Goal: Task Accomplishment & Management: Use online tool/utility

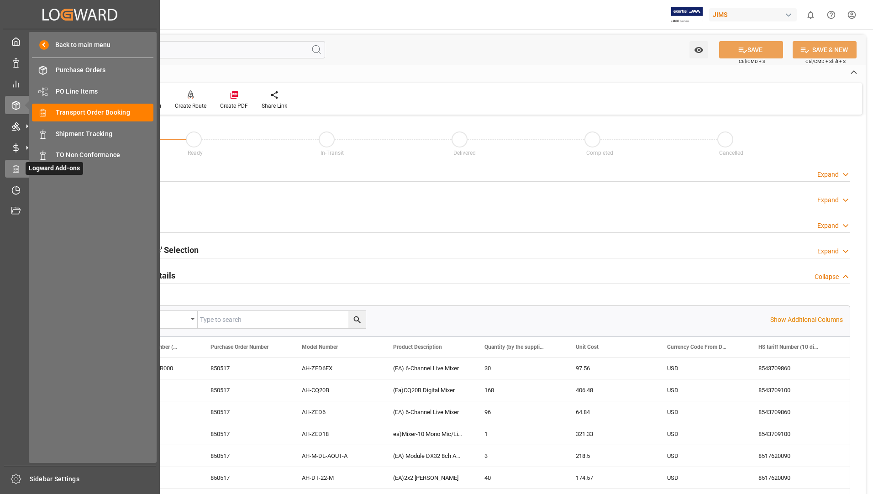
scroll to position [431, 0]
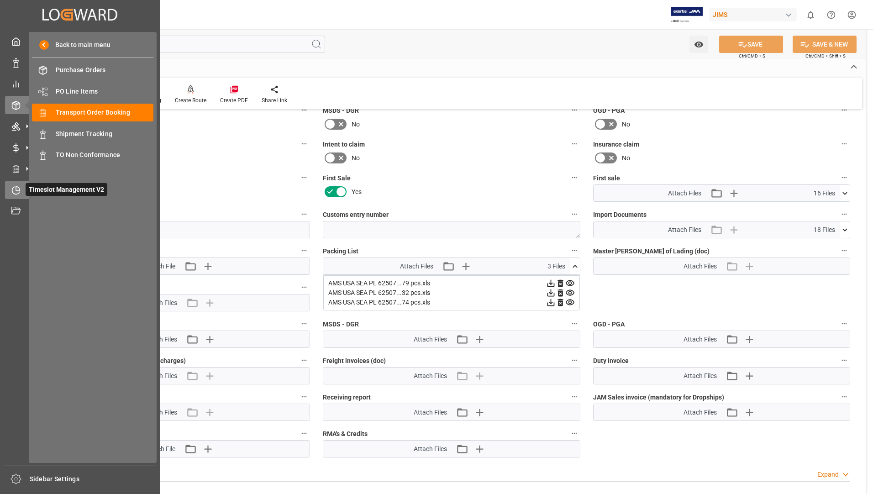
click at [26, 192] on span "Timeslot Management V2" at bounding box center [67, 189] width 82 height 13
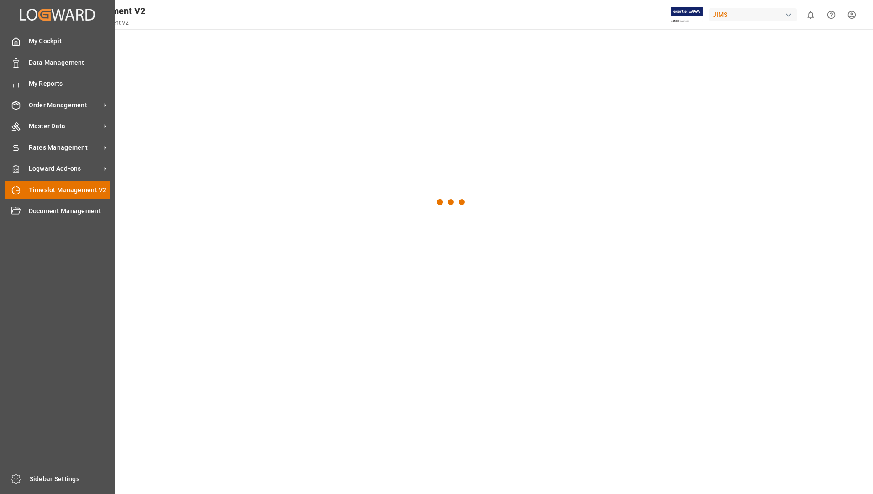
click at [104, 190] on span "Timeslot Management V2" at bounding box center [70, 190] width 82 height 10
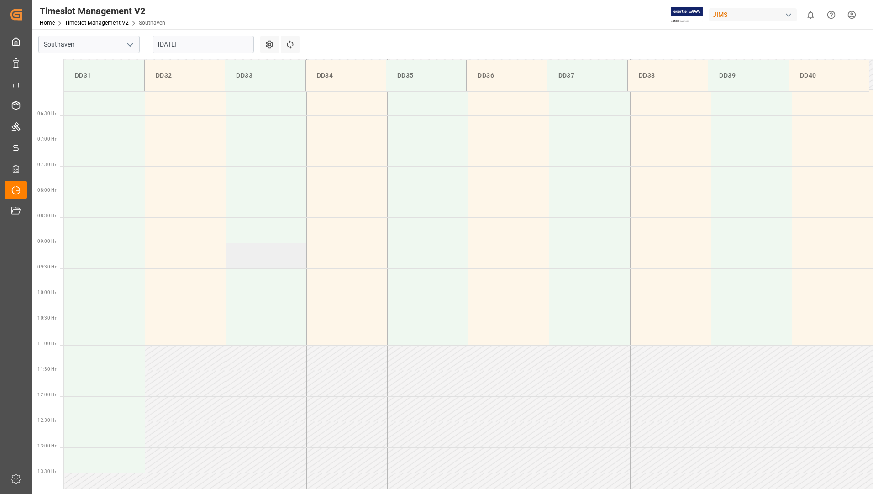
scroll to position [352, 0]
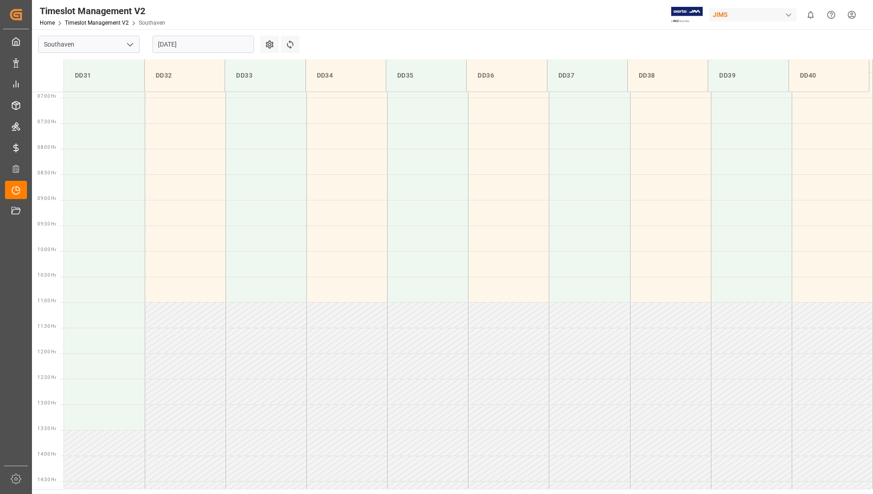
click at [229, 41] on input "[DATE]" at bounding box center [203, 44] width 101 height 17
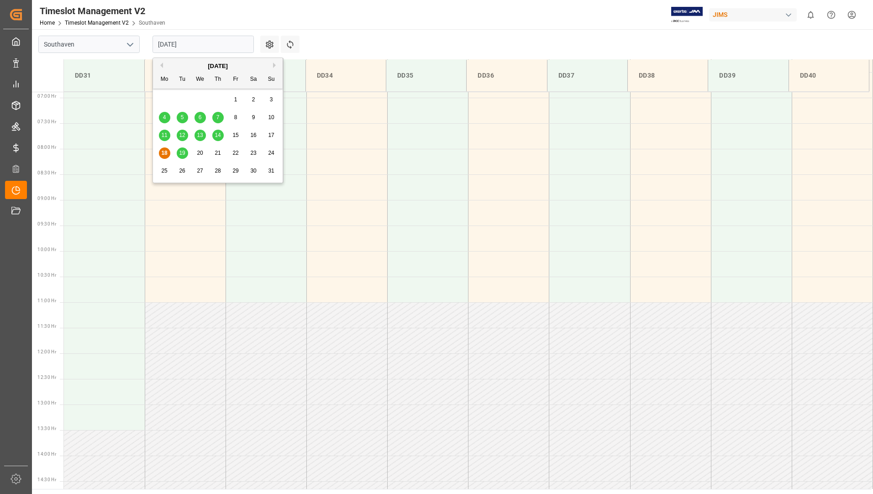
click at [184, 155] on span "19" at bounding box center [182, 153] width 6 height 6
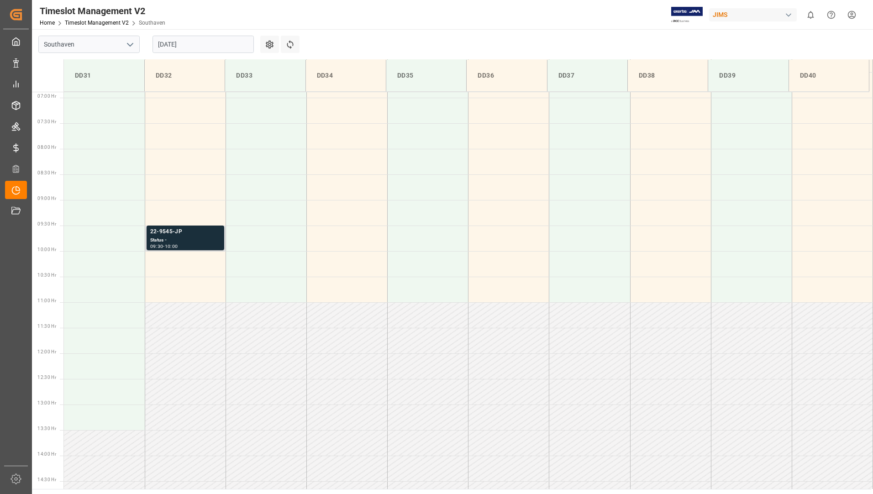
click at [189, 234] on div "22-9545-JP" at bounding box center [185, 231] width 70 height 9
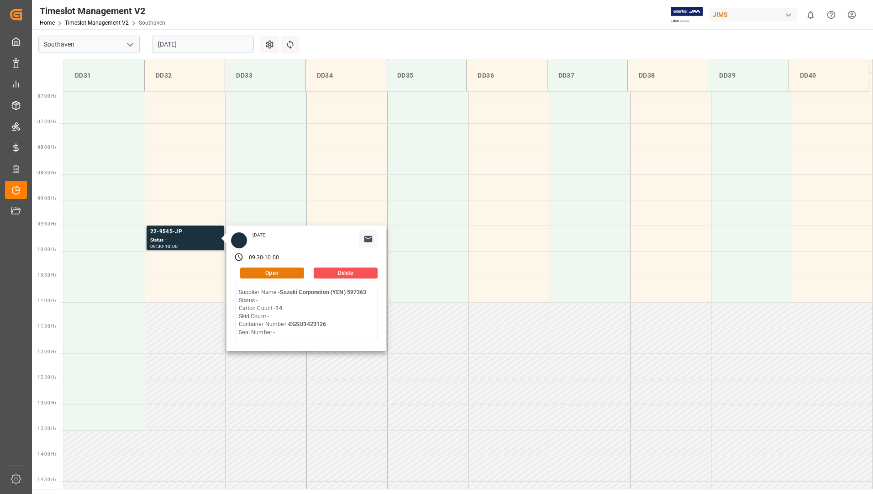
click at [258, 272] on button "Open" at bounding box center [272, 273] width 64 height 11
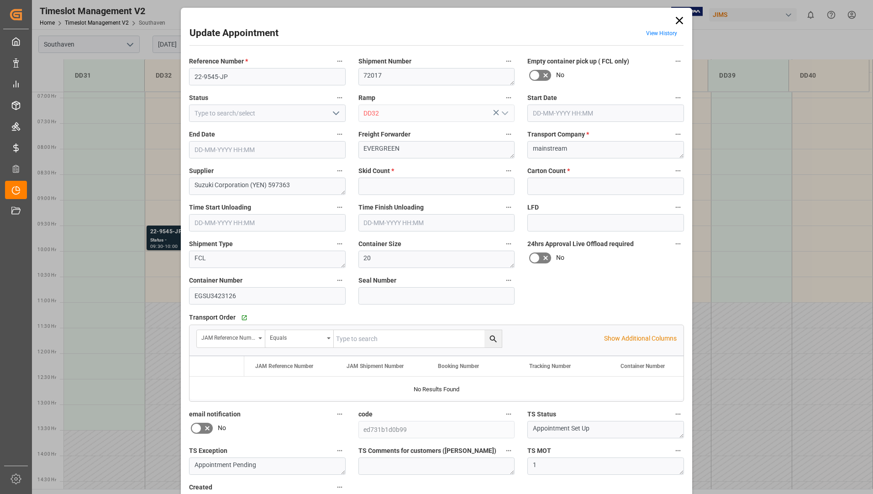
type input "0"
type input "14"
type input "[DATE] 09:30"
type input "[DATE] 10:00"
type input "[DATE] 12:46"
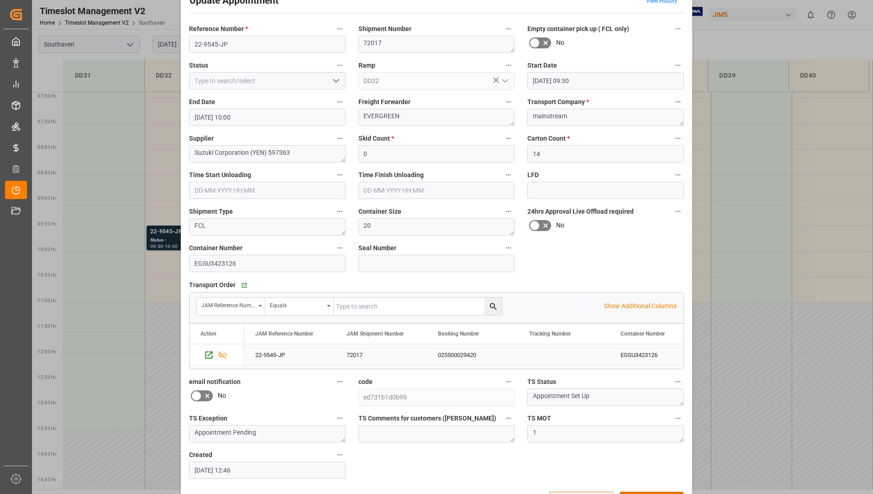
scroll to position [64, 0]
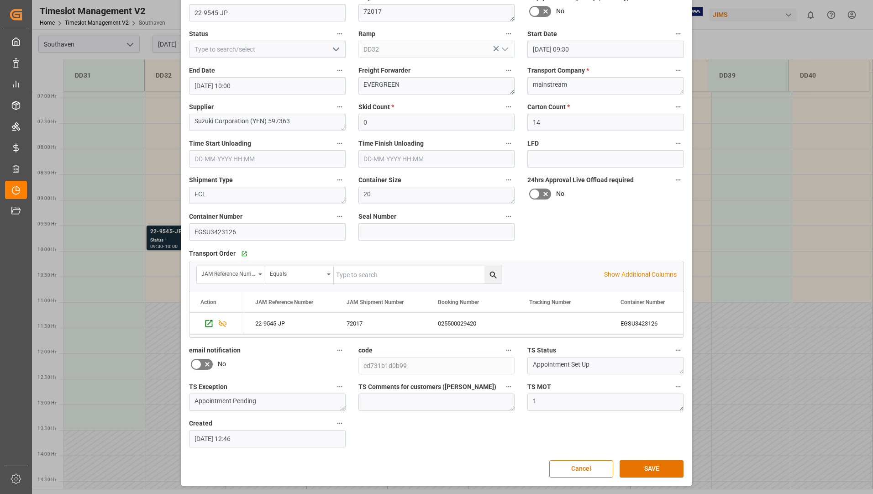
click at [156, 74] on div "Update Appointment View History Reference Number * 22-9545-JP Shipment Number 7…" at bounding box center [436, 247] width 873 height 494
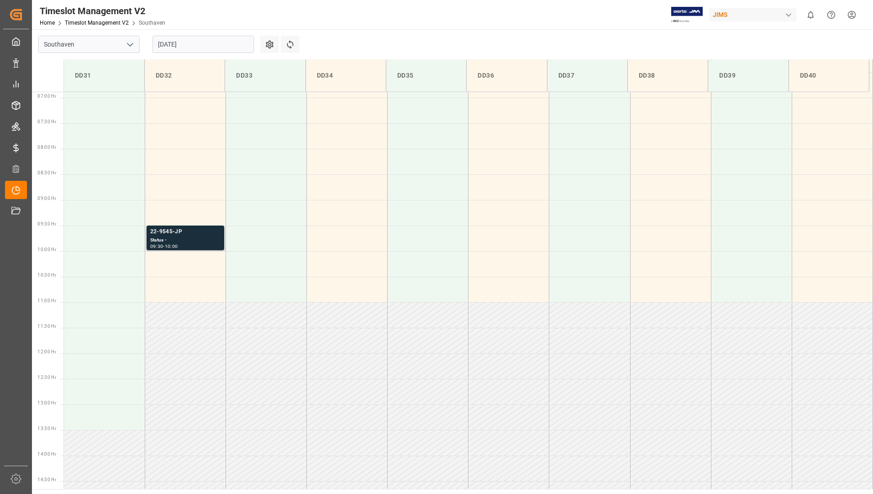
click at [181, 238] on div "Status -" at bounding box center [185, 241] width 70 height 8
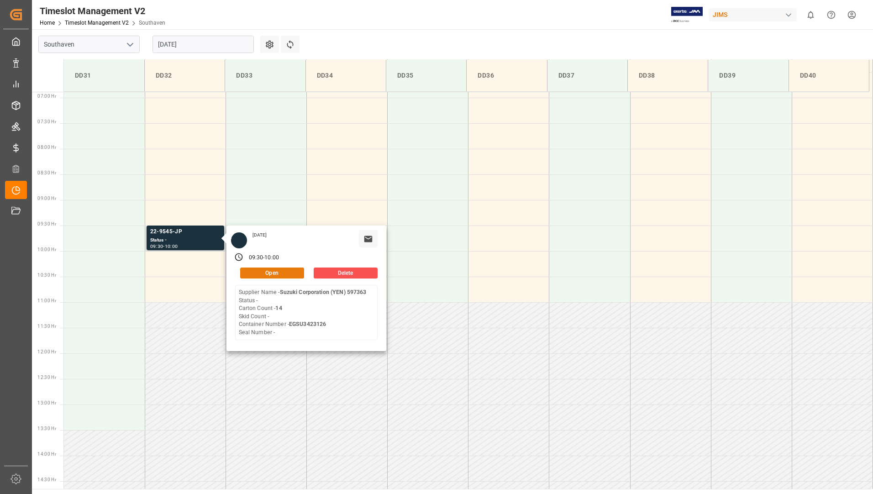
click at [246, 272] on button "Open" at bounding box center [272, 273] width 64 height 11
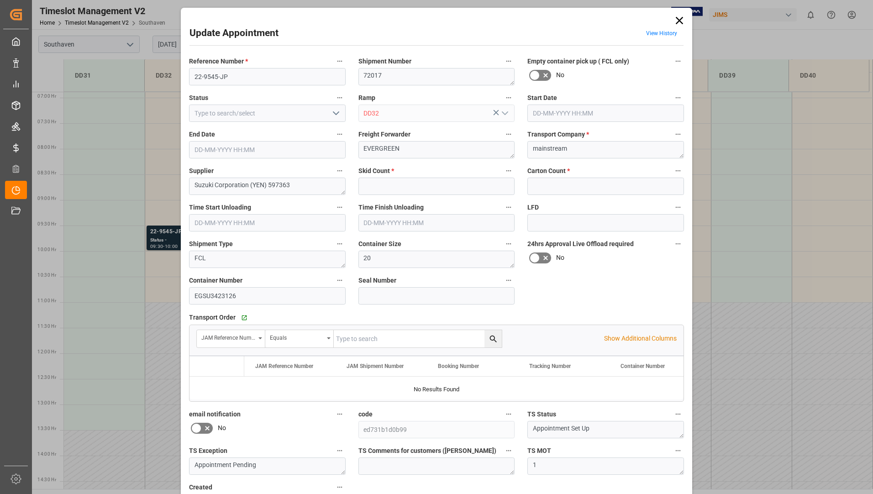
type input "0"
type input "14"
type input "[DATE] 09:30"
type input "[DATE] 10:00"
type input "[DATE] 12:46"
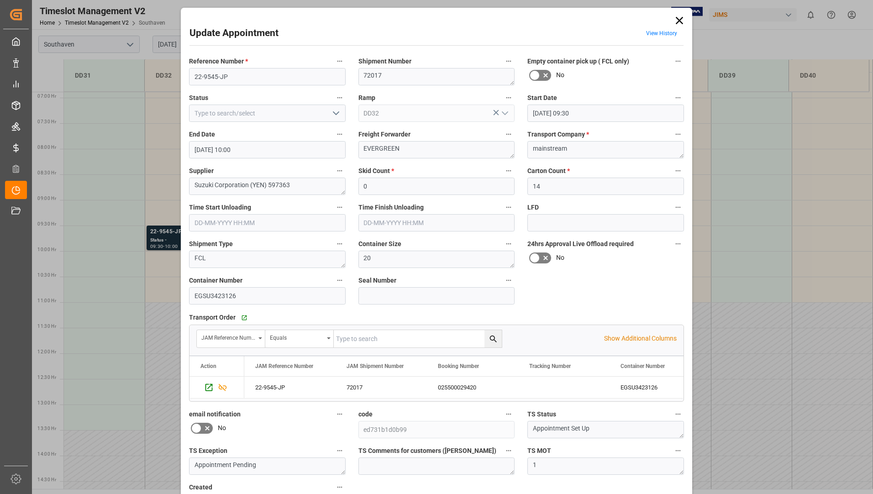
click at [677, 16] on icon at bounding box center [679, 20] width 13 height 13
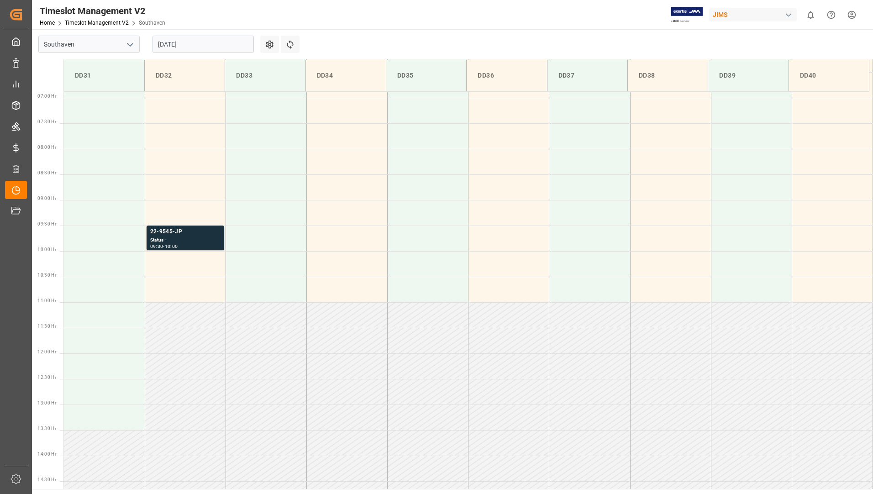
click at [208, 44] on input "[DATE]" at bounding box center [203, 44] width 101 height 17
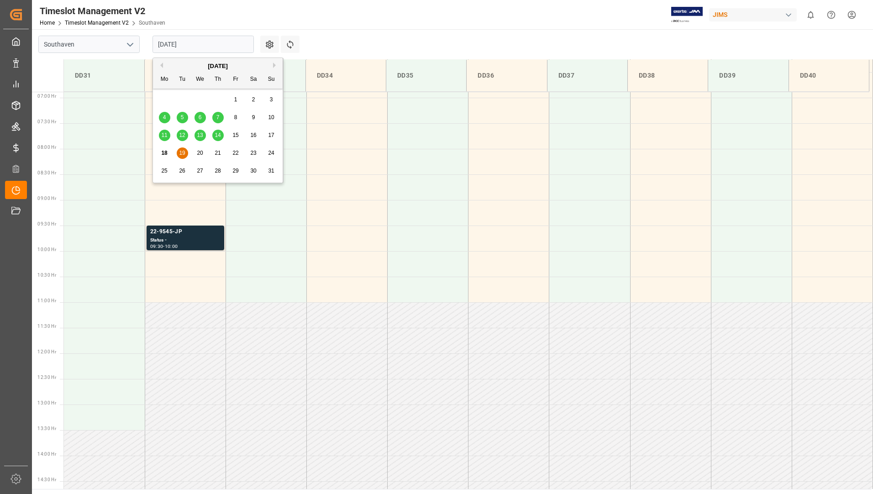
click at [167, 153] on span "18" at bounding box center [164, 153] width 6 height 6
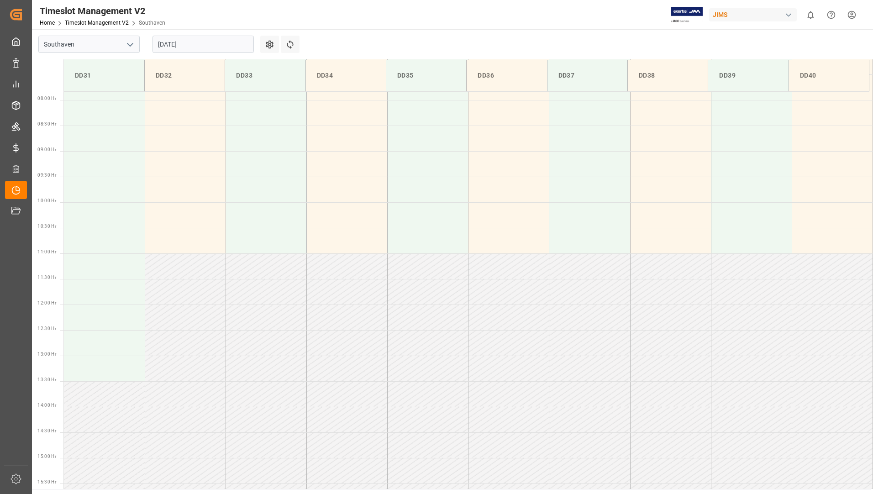
scroll to position [403, 0]
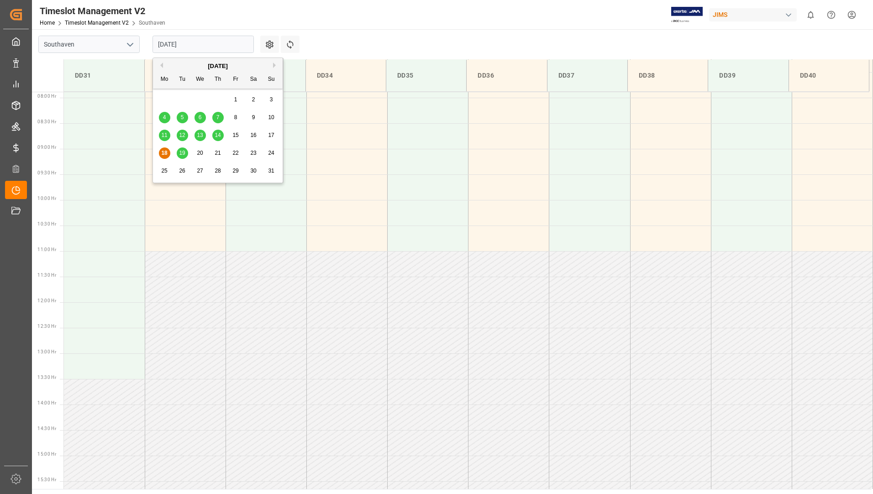
click at [186, 42] on input "[DATE]" at bounding box center [203, 44] width 101 height 17
click at [164, 135] on span "11" at bounding box center [164, 135] width 6 height 6
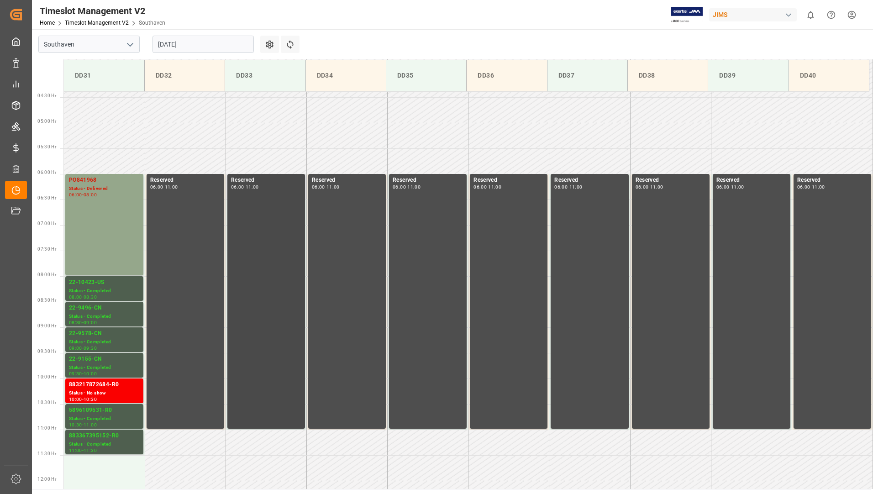
scroll to position [175, 0]
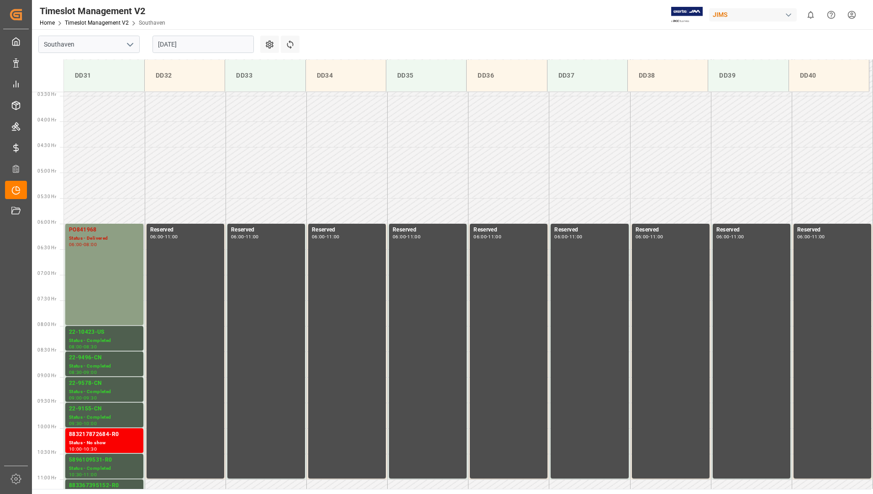
click at [83, 251] on div "PO841968 Status - Delivered 06:00 - 08:00" at bounding box center [104, 275] width 71 height 98
click at [113, 333] on div "22-10423-US" at bounding box center [104, 332] width 71 height 9
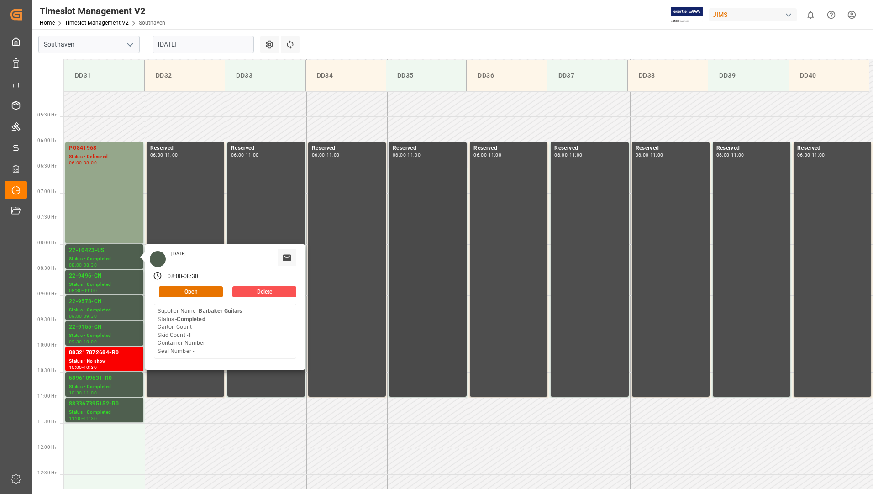
scroll to position [266, 0]
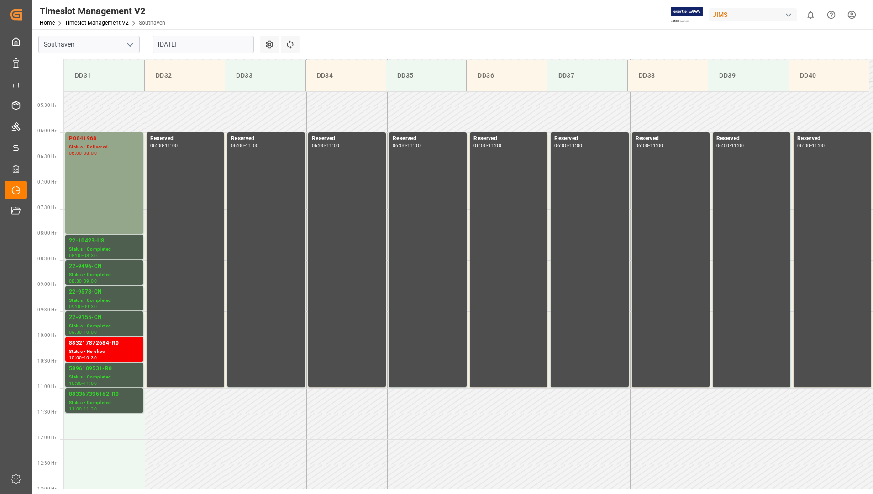
click at [100, 246] on div "Status - Completed" at bounding box center [104, 250] width 71 height 8
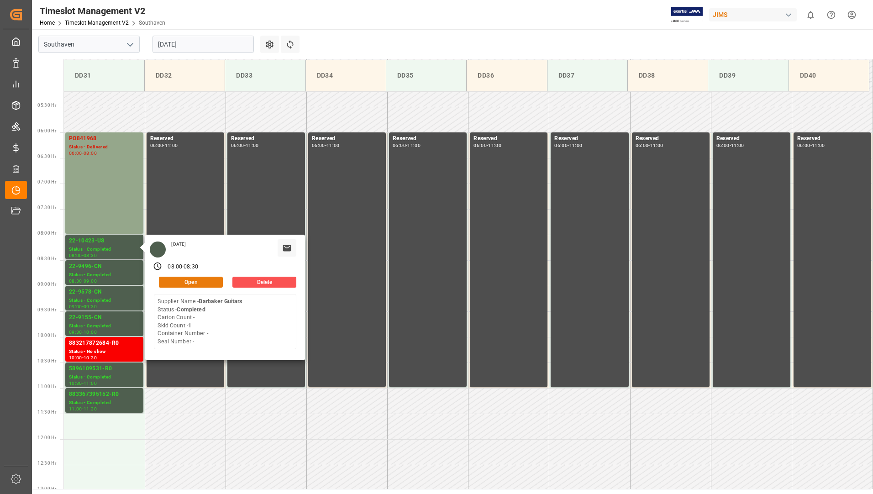
click at [168, 280] on button "Open" at bounding box center [191, 282] width 64 height 11
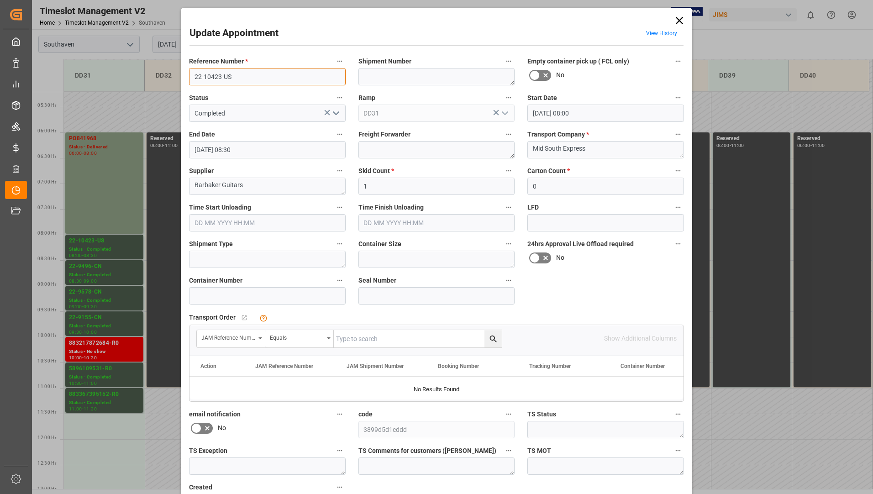
drag, startPoint x: 193, startPoint y: 73, endPoint x: 225, endPoint y: 74, distance: 31.5
click at [239, 78] on input "22-10423-US" at bounding box center [267, 76] width 157 height 17
click at [100, 287] on div "Update Appointment View History Reference Number * 22-10423-US Shipment Number …" at bounding box center [436, 247] width 873 height 494
click at [100, 274] on div "Update Appointment View History Reference Number * 22-10423-US Shipment Number …" at bounding box center [436, 247] width 873 height 494
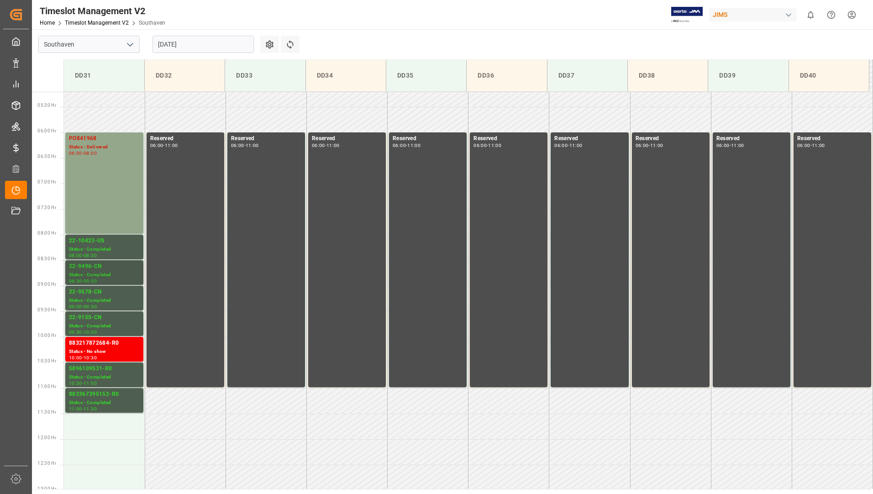
click at [110, 274] on div "Status - Completed" at bounding box center [104, 275] width 71 height 8
click at [110, 291] on div "22-9578-CN" at bounding box center [104, 292] width 71 height 9
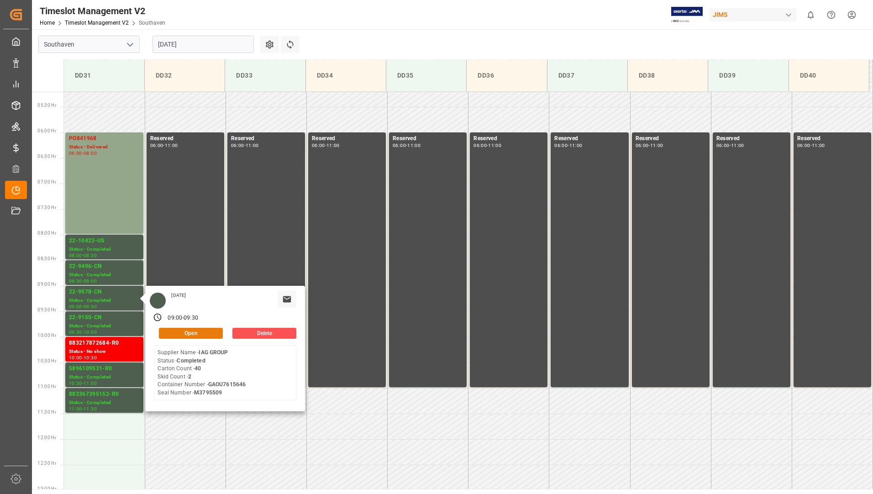
click at [176, 332] on button "Open" at bounding box center [191, 333] width 64 height 11
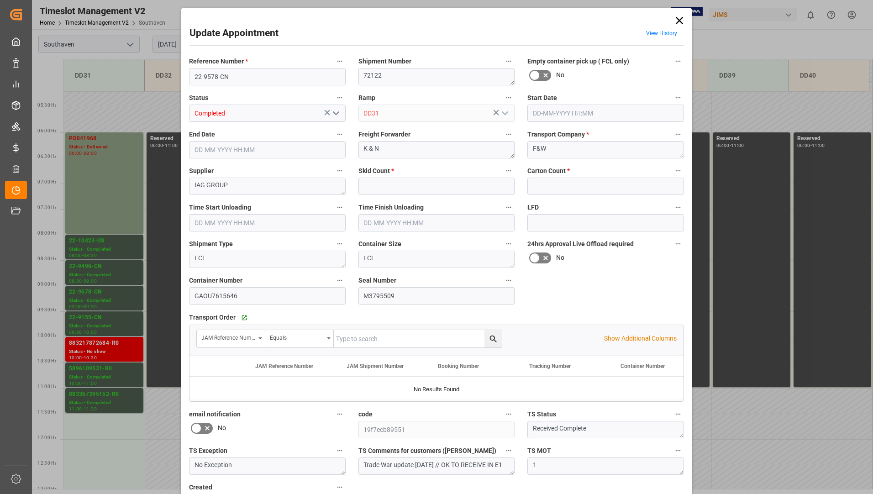
type input "2"
type input "40"
type input "[DATE] 09:00"
type input "[DATE] 09:30"
type input "[DATE] 22:25"
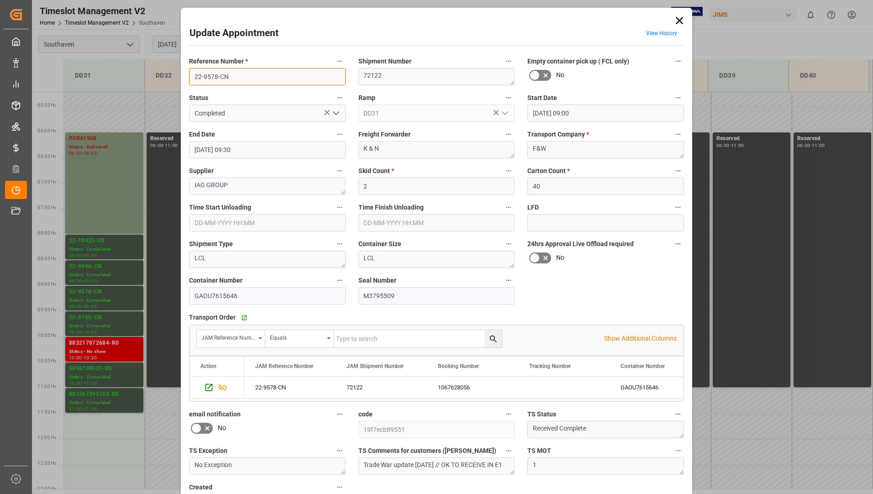
drag, startPoint x: 201, startPoint y: 74, endPoint x: 230, endPoint y: 71, distance: 28.9
click at [230, 71] on input "22-9578-CN" at bounding box center [267, 76] width 157 height 17
click at [680, 20] on icon at bounding box center [679, 20] width 13 height 13
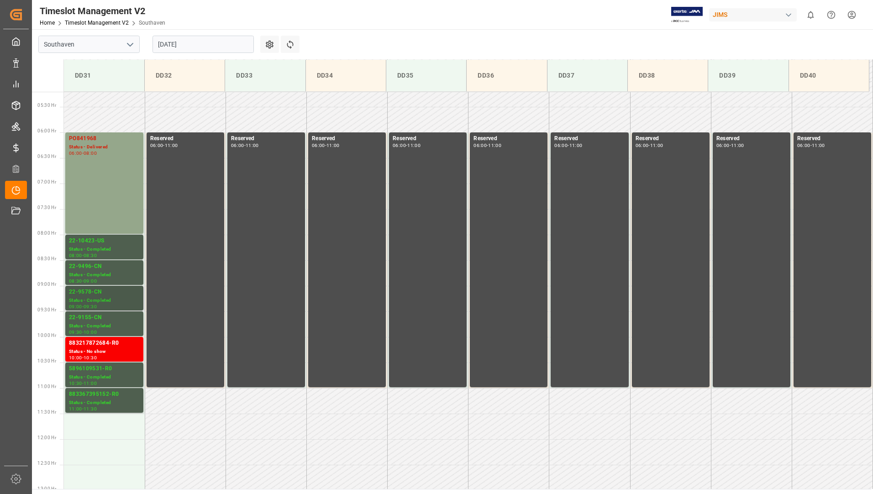
click at [114, 302] on div "Status - Completed" at bounding box center [104, 301] width 71 height 8
click at [111, 318] on div "22-9155-CN" at bounding box center [104, 317] width 71 height 9
click at [109, 370] on div "5896109531-R0" at bounding box center [104, 368] width 71 height 9
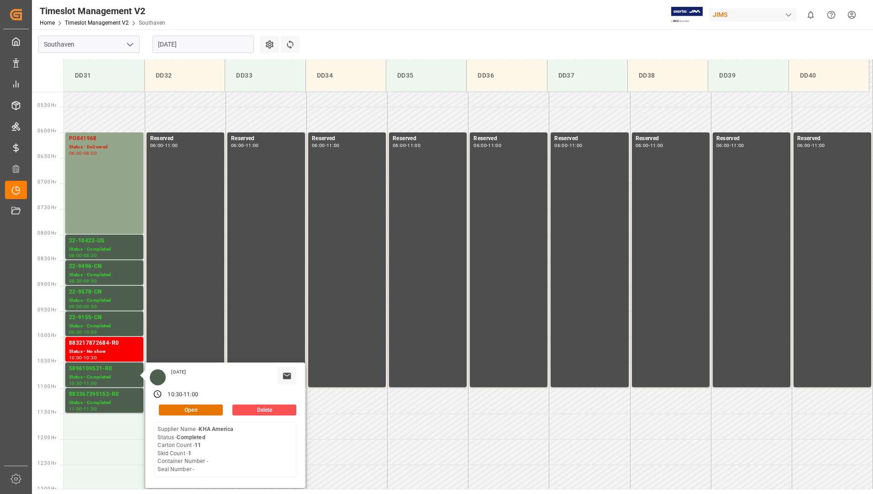
click at [207, 42] on input "[DATE]" at bounding box center [203, 44] width 101 height 17
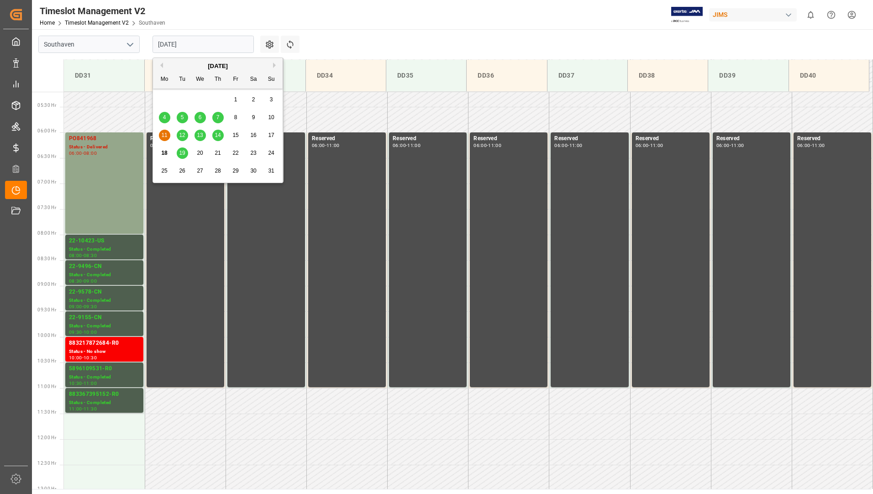
click at [186, 137] on div "12" at bounding box center [182, 135] width 11 height 11
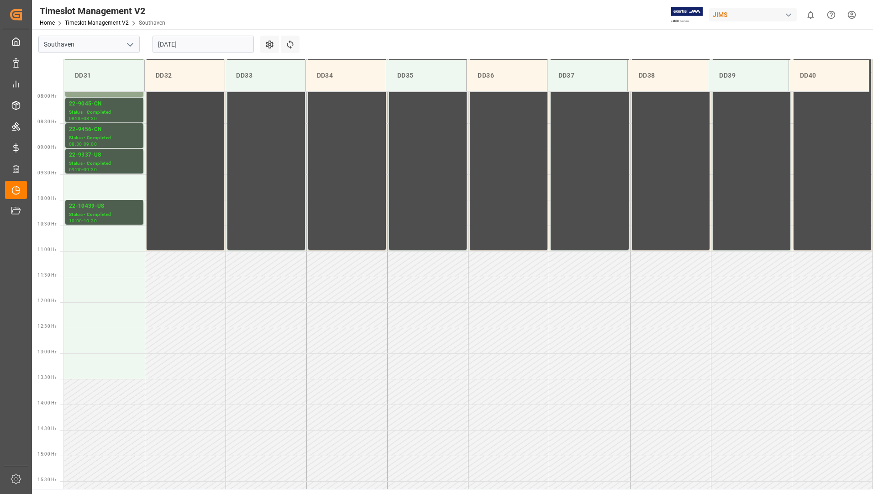
scroll to position [312, 0]
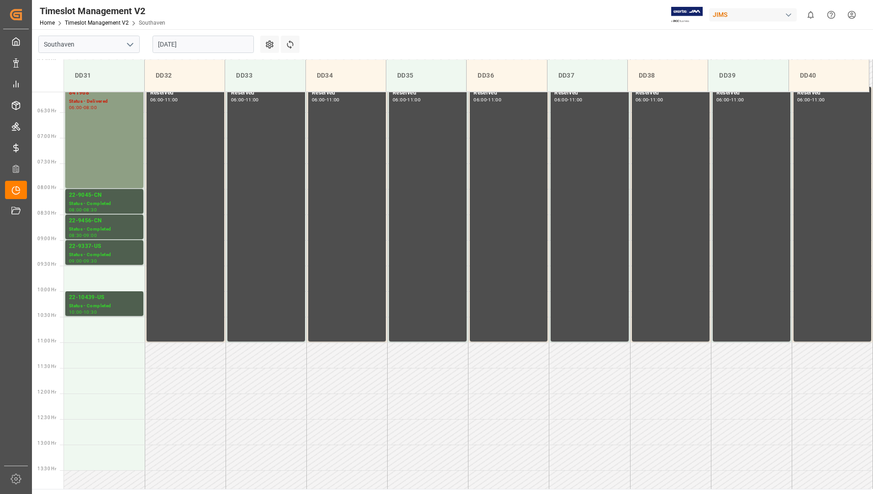
click at [105, 165] on div "841968 Status - Delivered 06:00 - 08:00" at bounding box center [104, 138] width 71 height 98
click at [95, 205] on div "Status - Completed" at bounding box center [104, 204] width 71 height 8
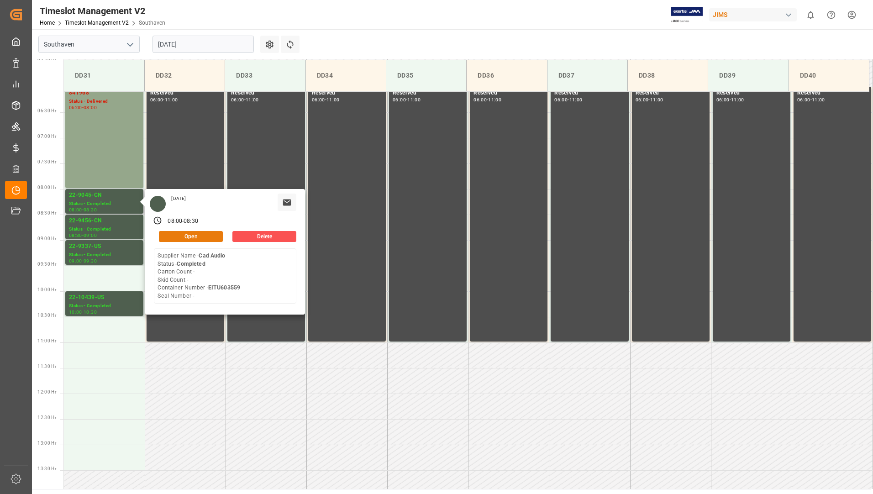
click at [167, 233] on button "Open" at bounding box center [191, 236] width 64 height 11
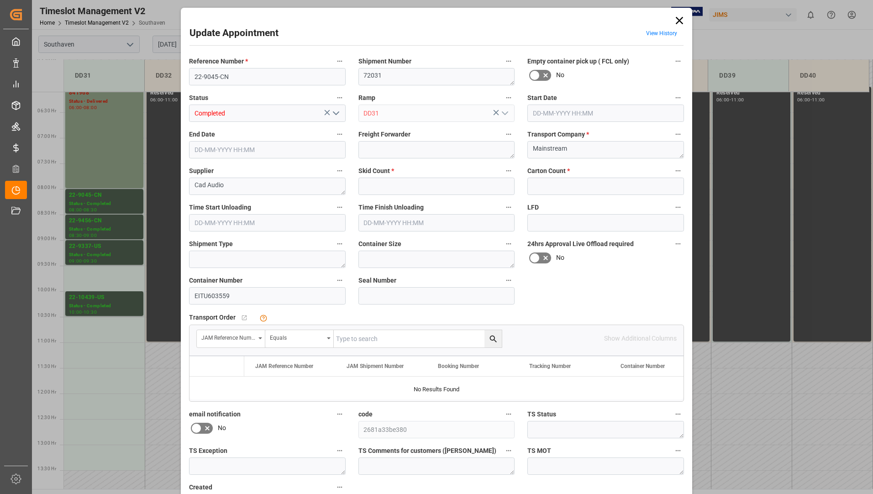
type input "0"
type input "[DATE] 08:00"
type input "[DATE] 08:30"
type input "[DATE] 11:28"
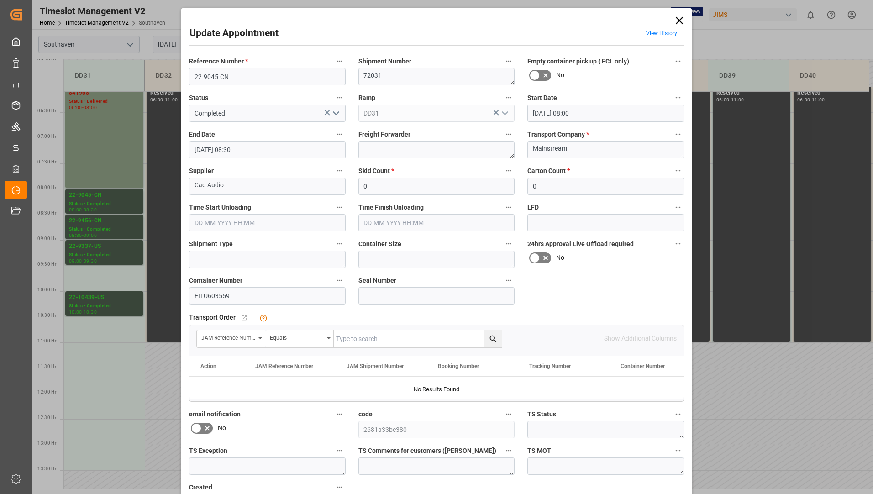
click at [96, 219] on div "Update Appointment View History Reference Number * 22-9045-CN Shipment Number 7…" at bounding box center [436, 247] width 873 height 494
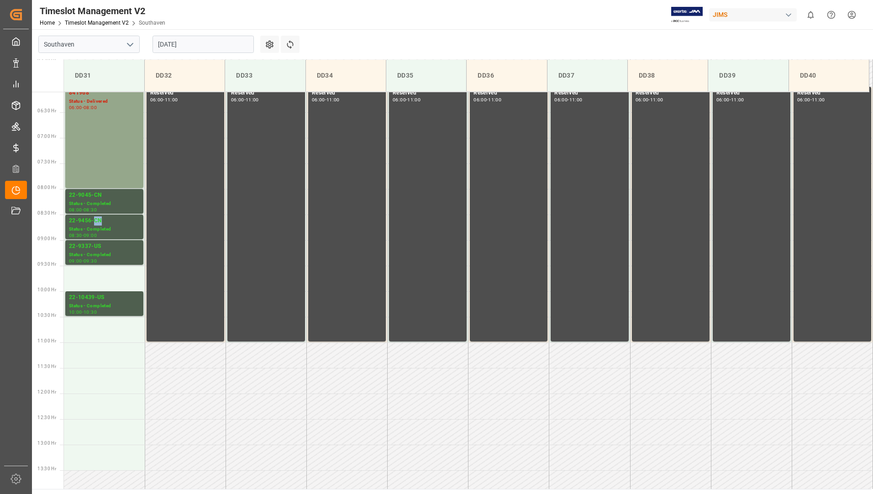
click at [96, 219] on div "22-9456-CN" at bounding box center [104, 220] width 71 height 9
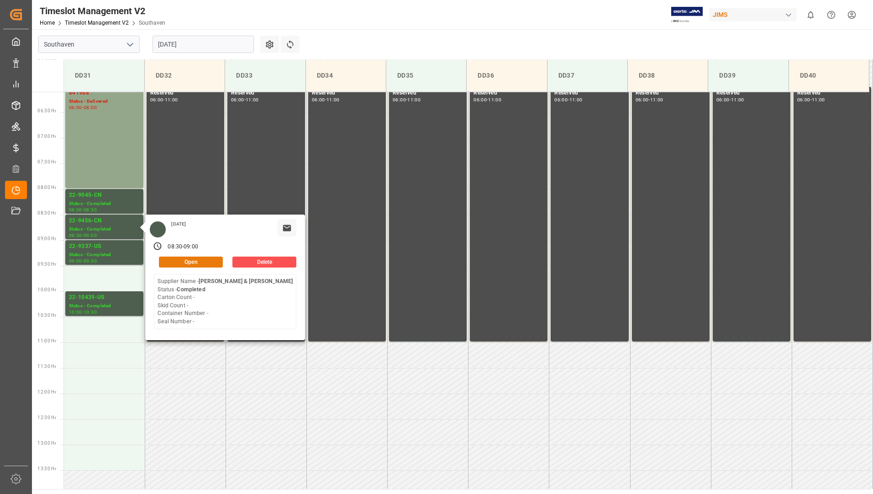
click at [165, 259] on button "Open" at bounding box center [191, 262] width 64 height 11
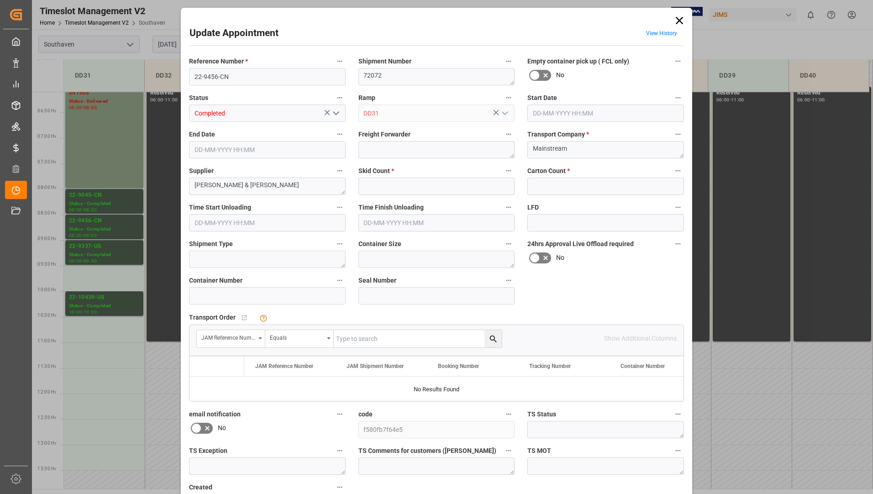
type input "0"
type input "[DATE] 08:30"
type input "[DATE] 09:00"
type input "[DATE] 12:06"
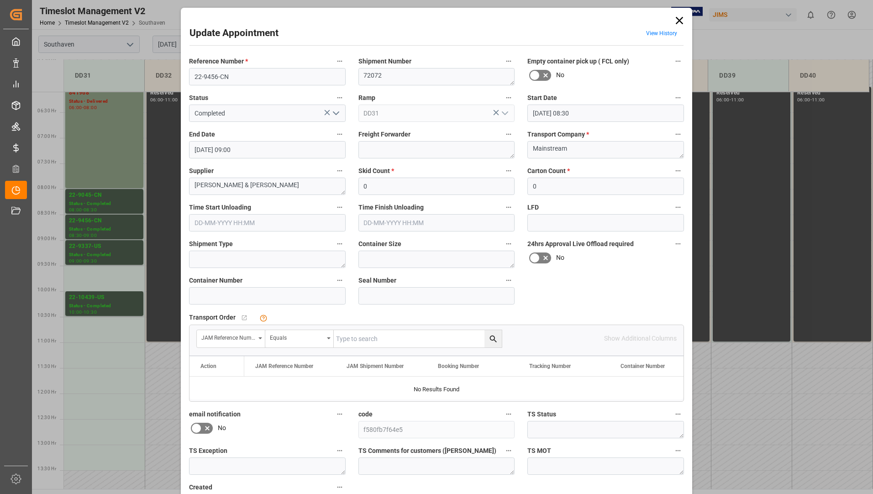
click at [113, 245] on div "Update Appointment View History Reference Number * 22-9456-CN Shipment Number 7…" at bounding box center [436, 247] width 873 height 494
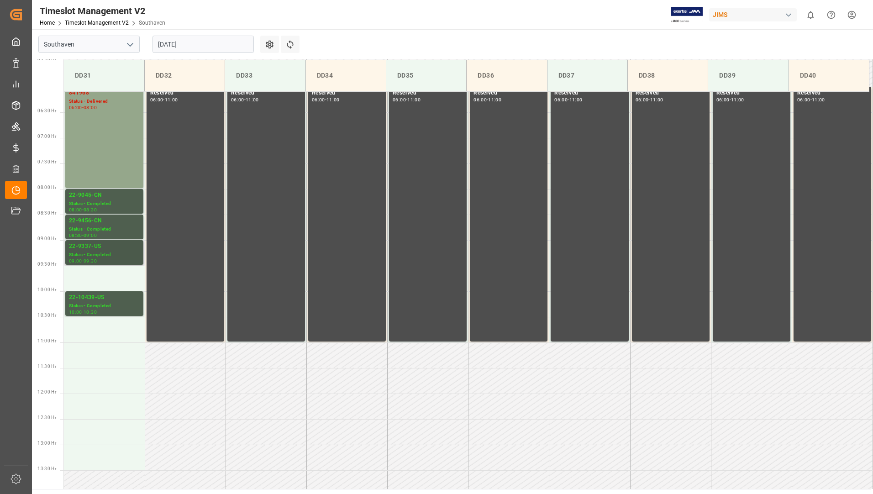
click at [111, 250] on div "22-9337-US" at bounding box center [104, 246] width 71 height 9
click at [103, 306] on div "Status - Completed" at bounding box center [104, 306] width 71 height 8
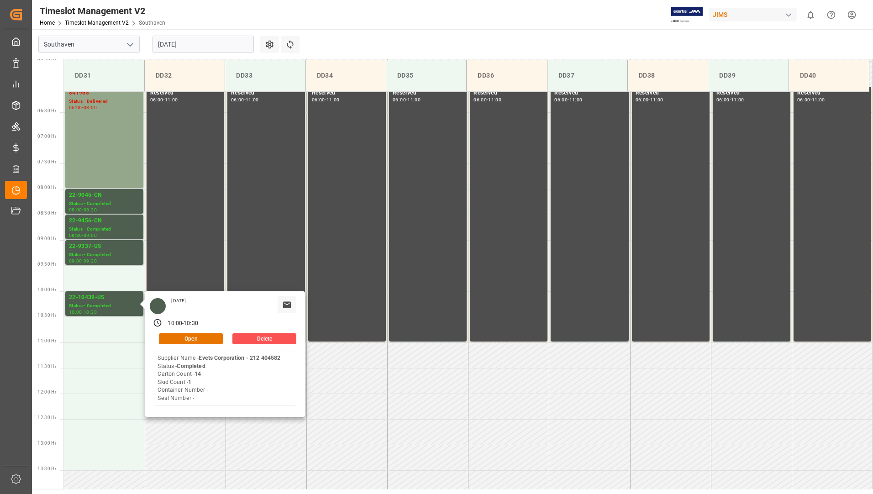
click at [196, 42] on input "[DATE]" at bounding box center [203, 44] width 101 height 17
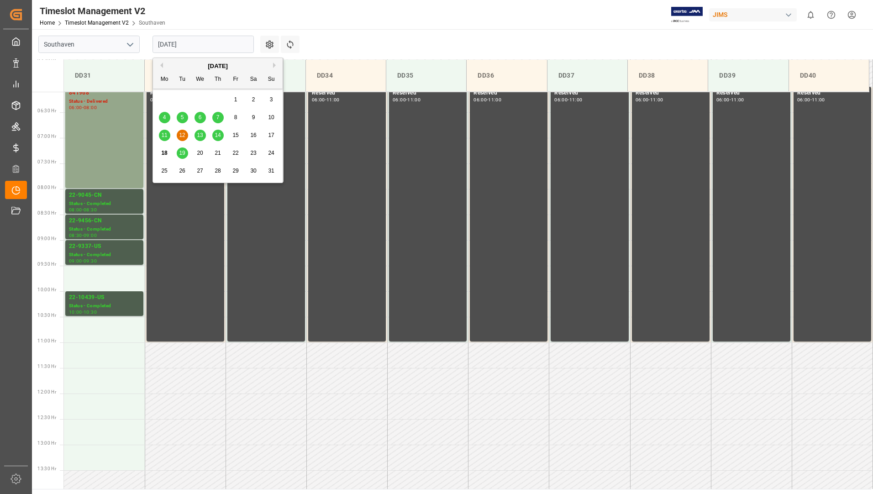
click at [200, 137] on span "13" at bounding box center [200, 135] width 6 height 6
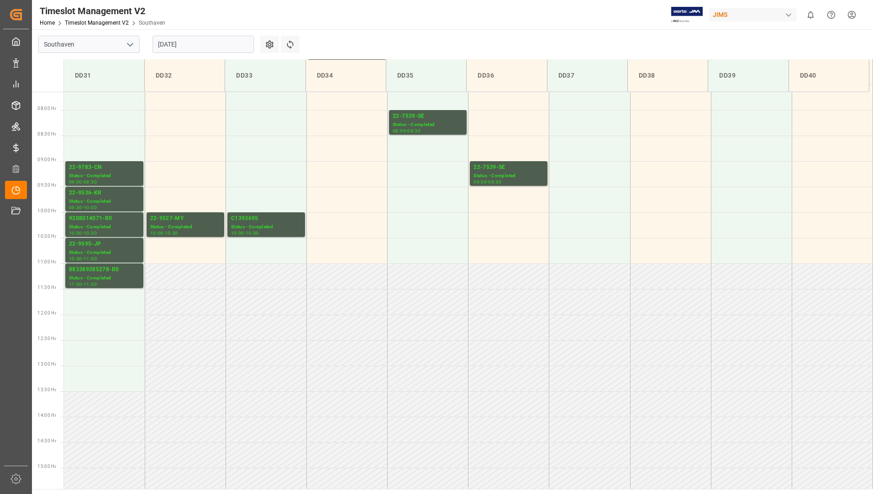
scroll to position [403, 0]
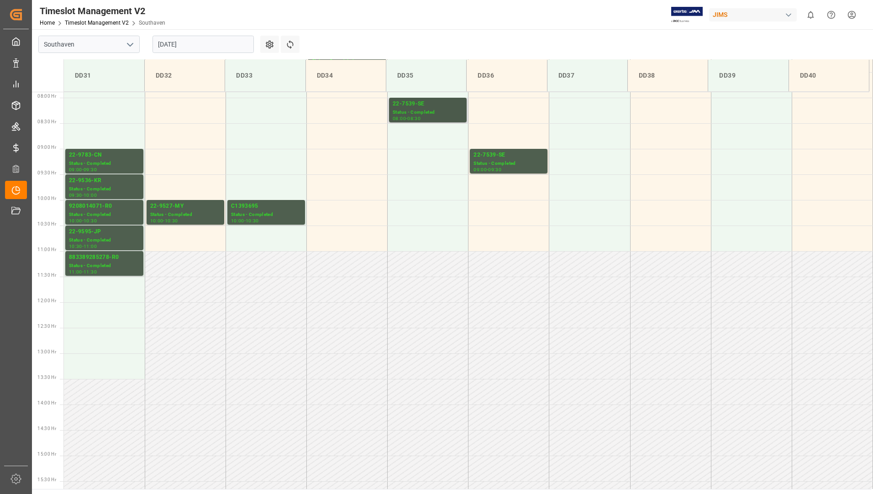
click at [416, 111] on div "Status - Completed" at bounding box center [428, 113] width 70 height 8
click at [293, 207] on div "C1393695" at bounding box center [266, 206] width 70 height 9
click at [200, 209] on div "22-9527-MY" at bounding box center [185, 206] width 70 height 9
click at [127, 265] on div "Status - Completed" at bounding box center [104, 266] width 71 height 8
click at [107, 237] on div "Status - Completed" at bounding box center [104, 241] width 71 height 8
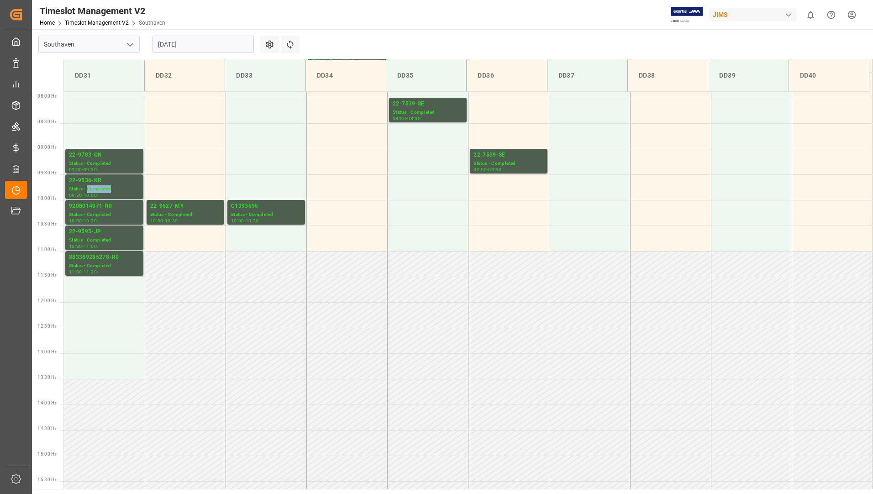
click at [109, 190] on div "Status - Completed" at bounding box center [104, 189] width 71 height 8
click at [106, 158] on div "22-9783-CN" at bounding box center [104, 155] width 71 height 9
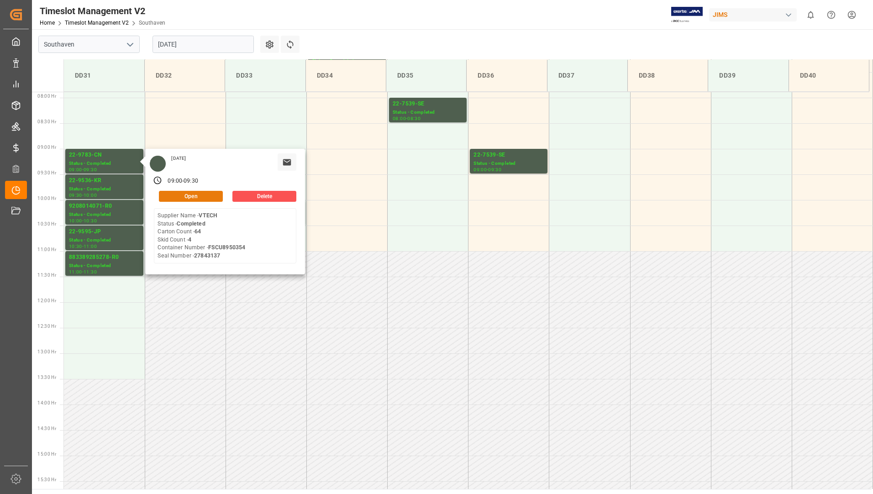
click at [168, 195] on button "Open" at bounding box center [191, 196] width 64 height 11
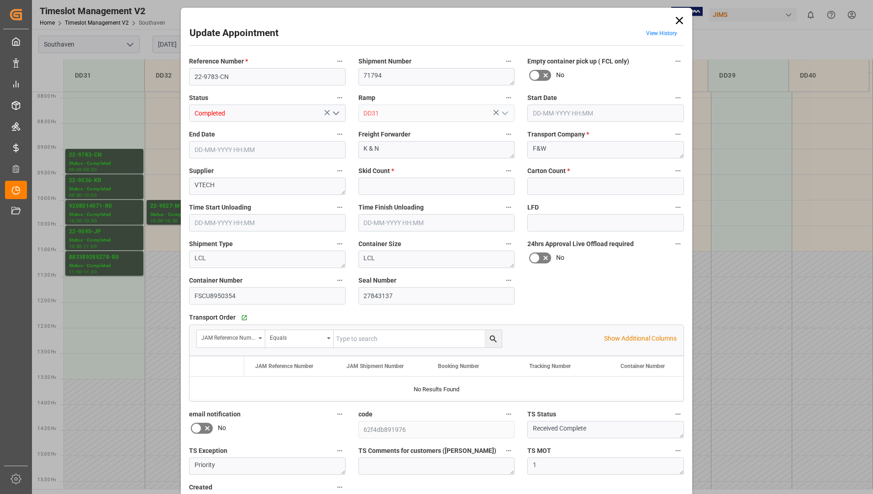
type input "4"
type input "64"
type input "[DATE] 09:00"
type input "[DATE] 09:30"
type input "[DATE] 13:45"
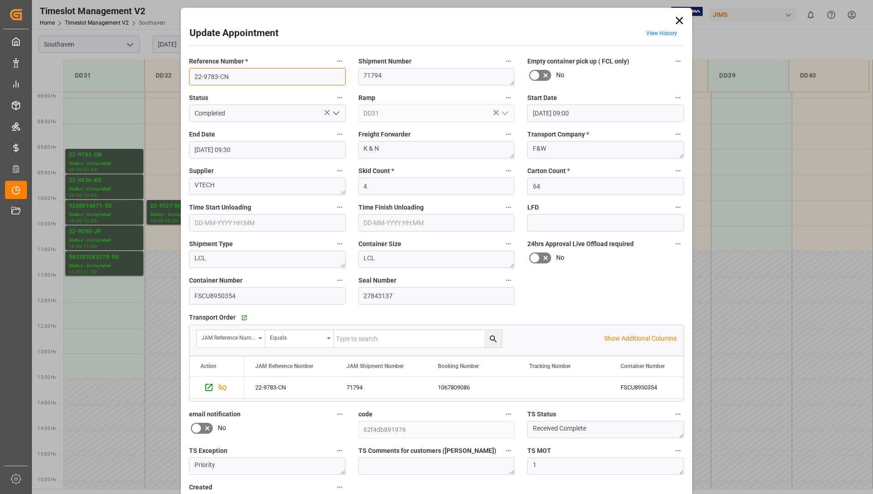
drag, startPoint x: 191, startPoint y: 77, endPoint x: 233, endPoint y: 78, distance: 42.5
click at [234, 78] on input "22-9783-CN" at bounding box center [267, 76] width 157 height 17
click at [683, 23] on icon at bounding box center [679, 20] width 13 height 13
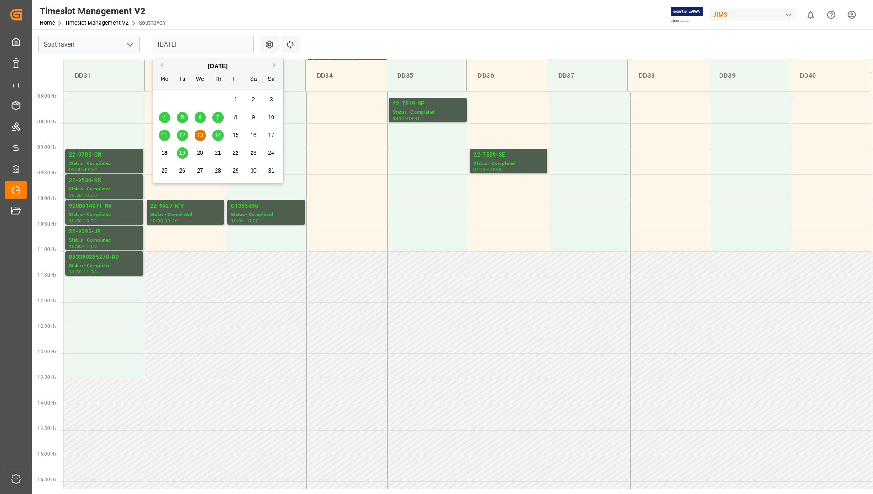
drag, startPoint x: 191, startPoint y: 41, endPoint x: 190, endPoint y: 48, distance: 7.4
click at [191, 42] on input "[DATE]" at bounding box center [203, 44] width 101 height 17
click at [216, 132] on div "14" at bounding box center [217, 135] width 11 height 11
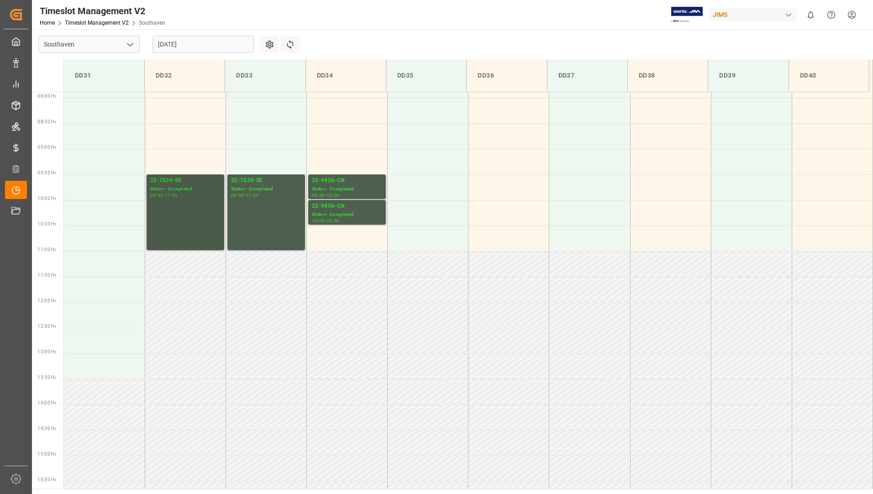
click at [187, 196] on div "09:30 - 11:00" at bounding box center [185, 195] width 70 height 5
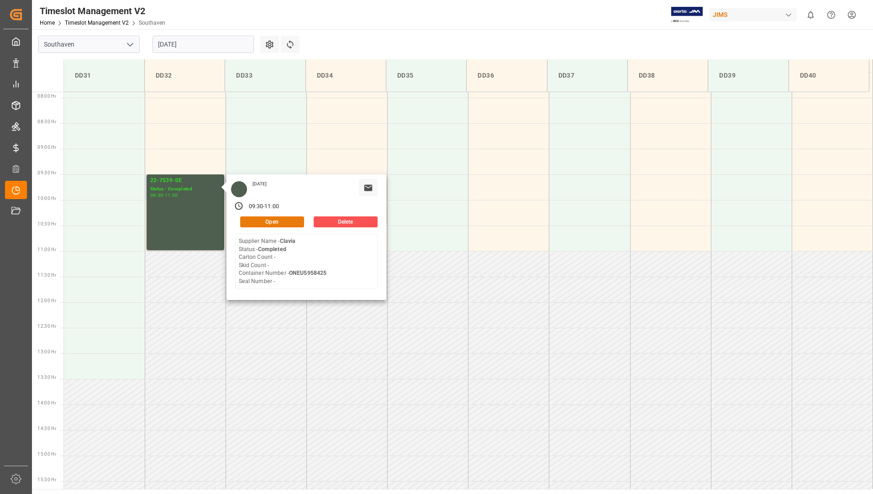
click at [286, 223] on button "Open" at bounding box center [272, 221] width 64 height 11
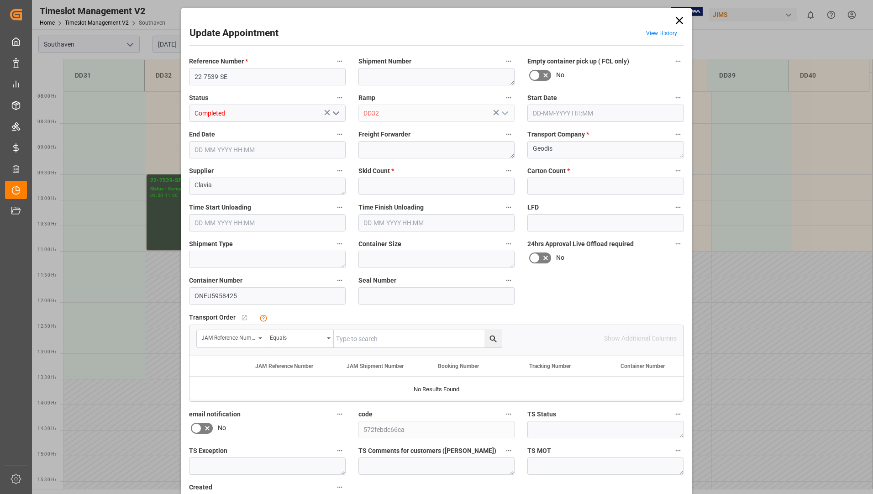
type input "0"
type input "[DATE] 09:30"
type input "[DATE] 11:00"
type input "[DATE] 14:45"
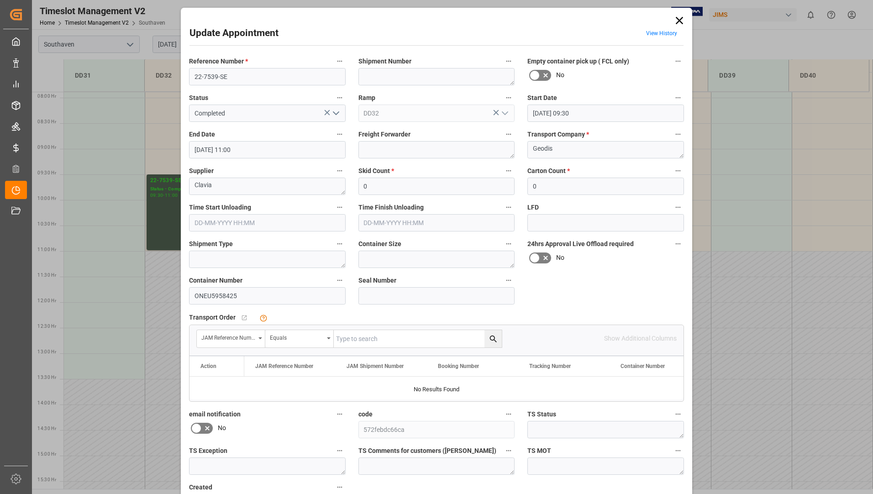
click at [673, 21] on icon at bounding box center [679, 20] width 13 height 13
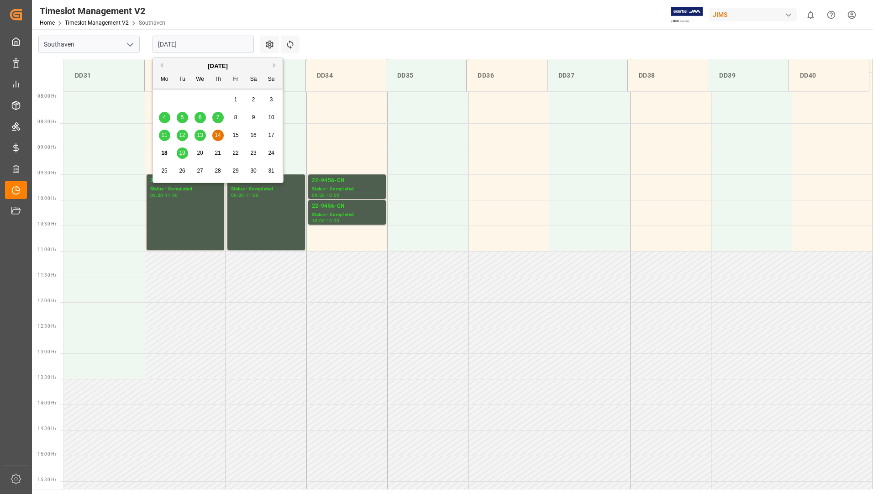
click at [200, 44] on input "[DATE]" at bounding box center [203, 44] width 101 height 17
click at [231, 135] on div "15" at bounding box center [235, 135] width 11 height 11
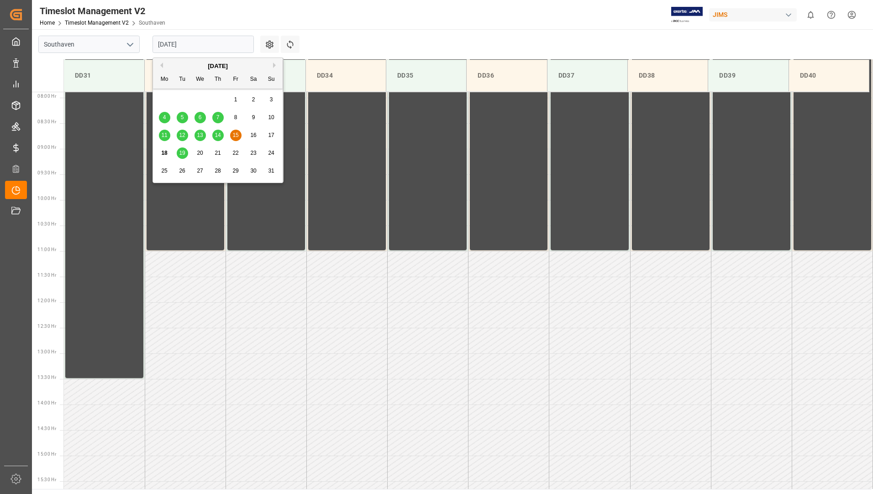
click at [202, 44] on input "[DATE]" at bounding box center [203, 44] width 101 height 17
click at [185, 151] on div "19" at bounding box center [182, 153] width 11 height 11
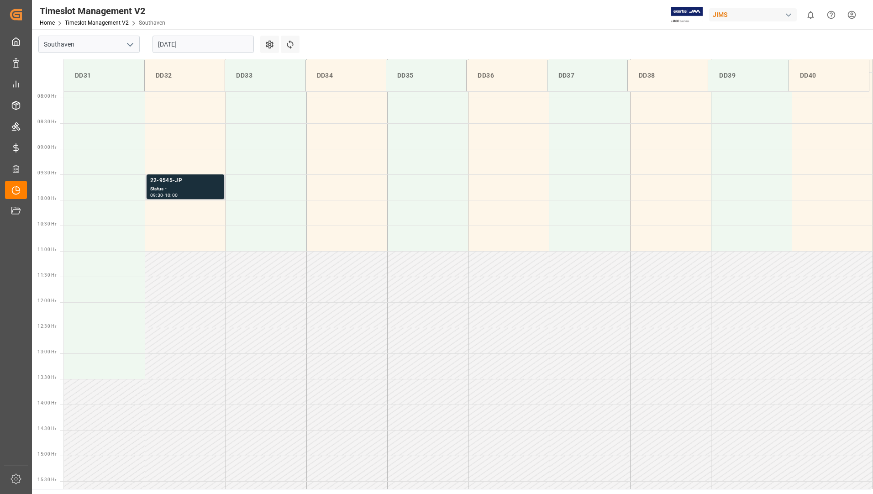
click at [184, 190] on div "Status -" at bounding box center [185, 189] width 70 height 8
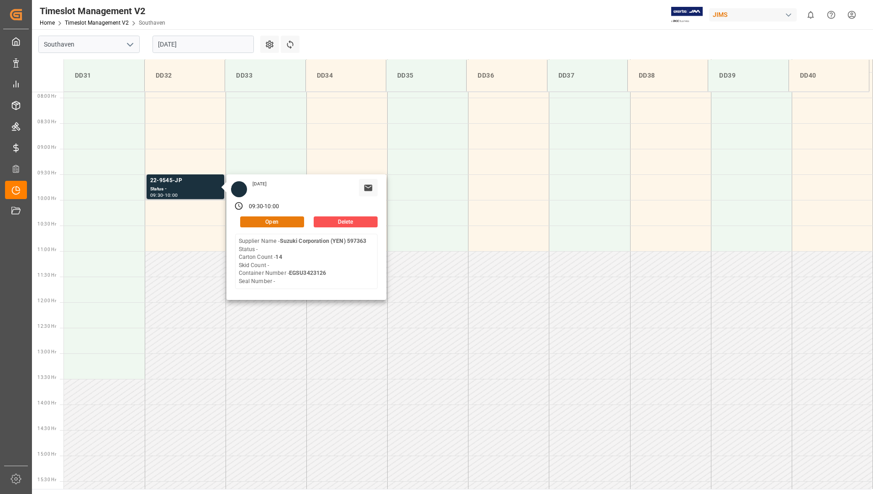
click at [258, 227] on button "Open" at bounding box center [272, 221] width 64 height 11
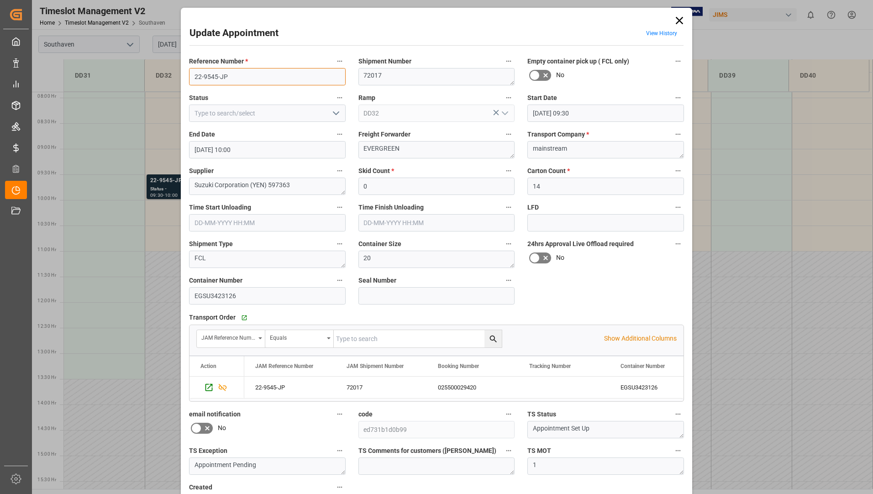
drag, startPoint x: 191, startPoint y: 74, endPoint x: 232, endPoint y: 71, distance: 40.7
click at [232, 71] on input "22-9545-JP" at bounding box center [267, 76] width 157 height 17
click at [674, 20] on icon at bounding box center [679, 20] width 13 height 13
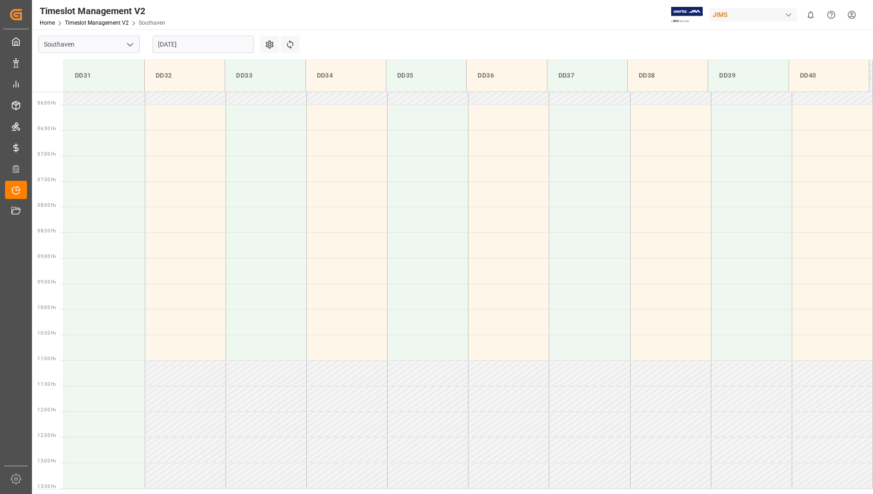
scroll to position [403, 0]
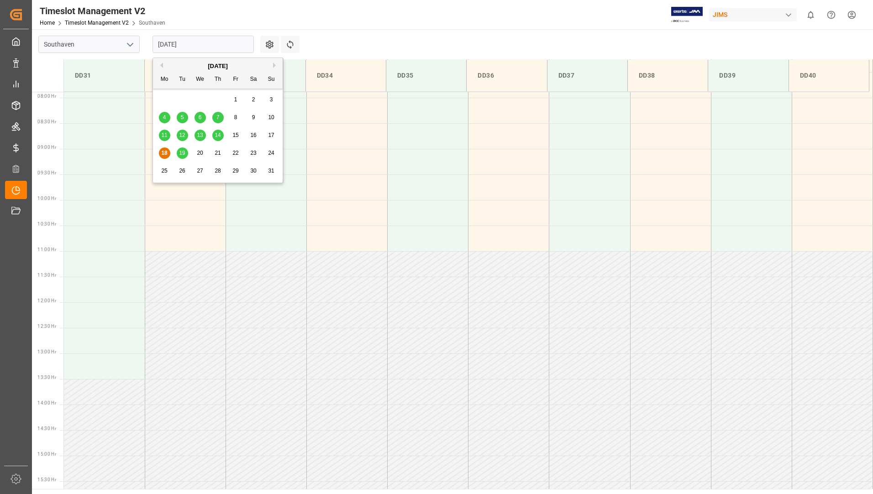
click at [208, 51] on input "[DATE]" at bounding box center [203, 44] width 101 height 17
